Goal: Navigation & Orientation: Find specific page/section

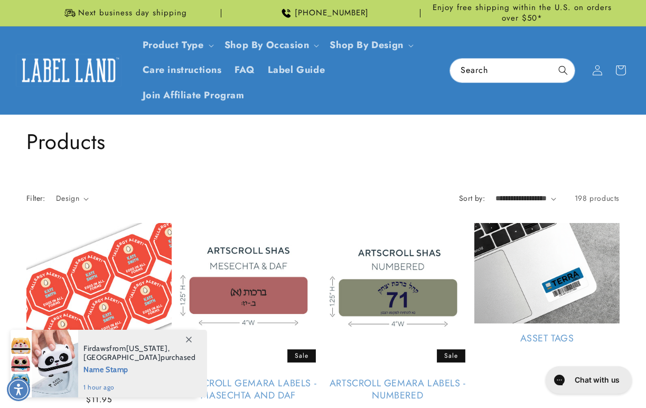
scroll to position [2088, 0]
